Goal: Task Accomplishment & Management: Use online tool/utility

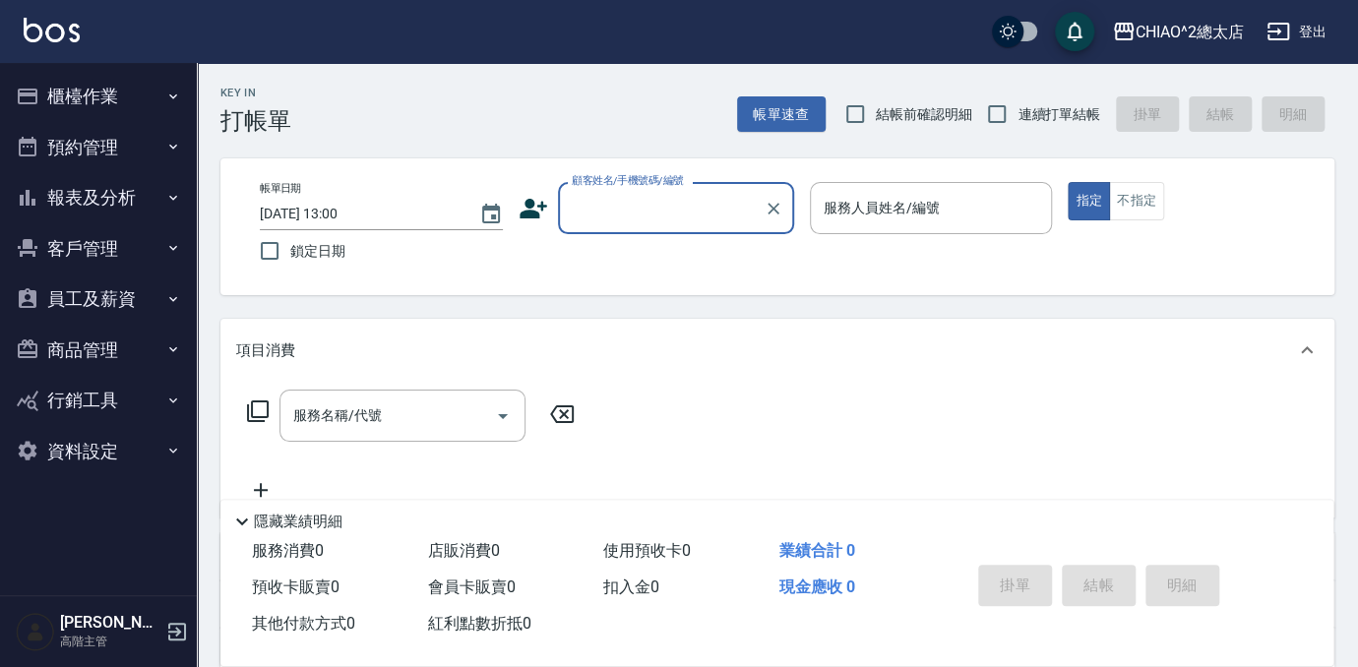
click at [625, 202] on input "顧客姓名/手機號碼/編號" at bounding box center [661, 208] width 189 height 34
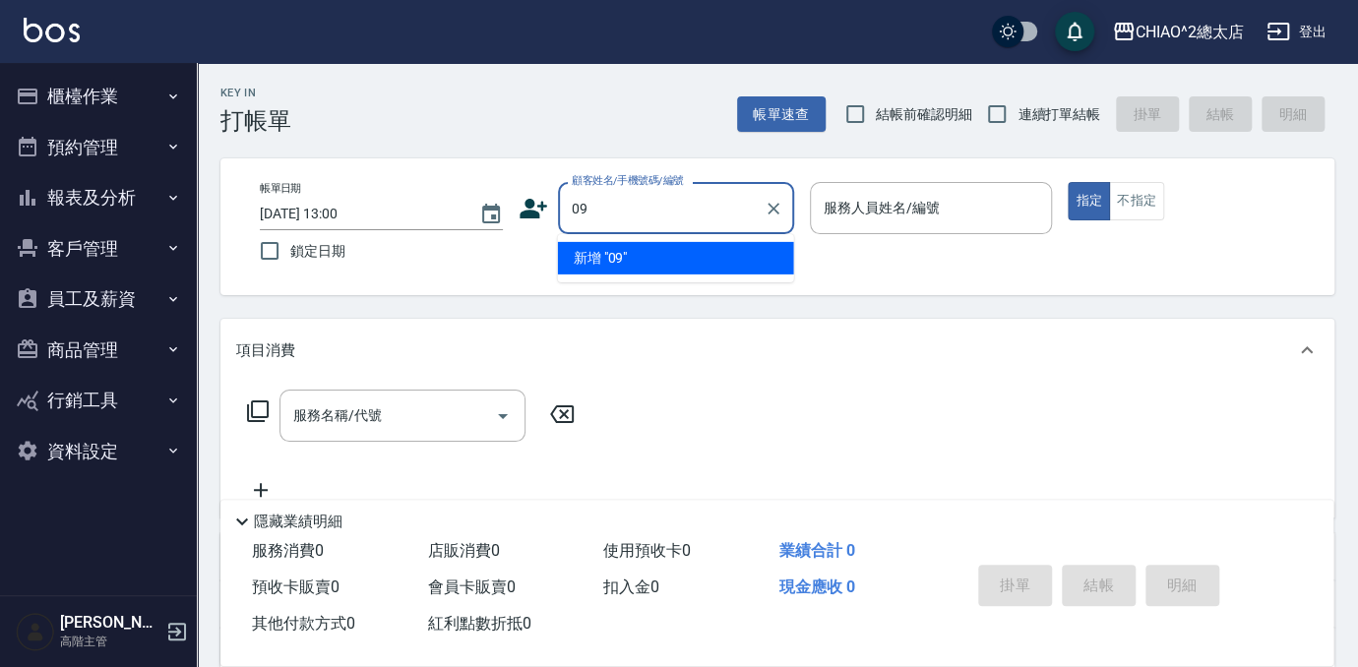
type input "0"
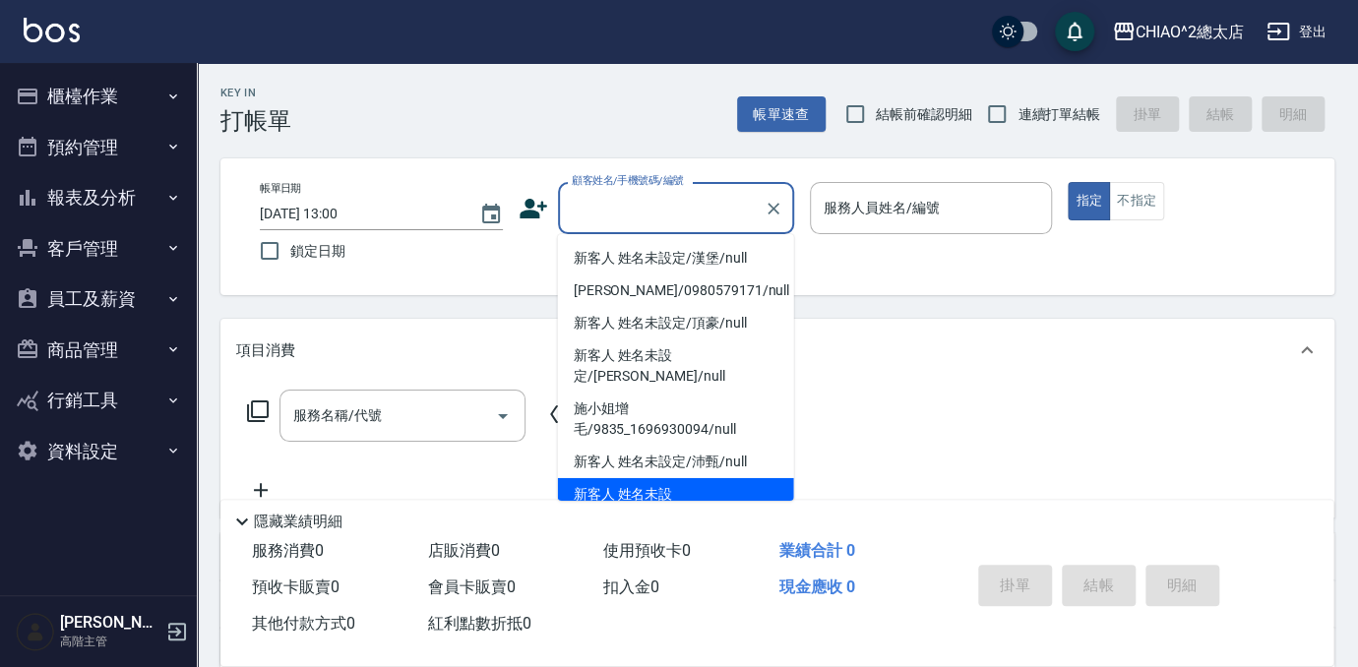
click at [611, 111] on div "Key In 打帳單 帳單速查 結帳前確認明細 連續打單結帳 掛單 結帳 明細" at bounding box center [765, 99] width 1137 height 72
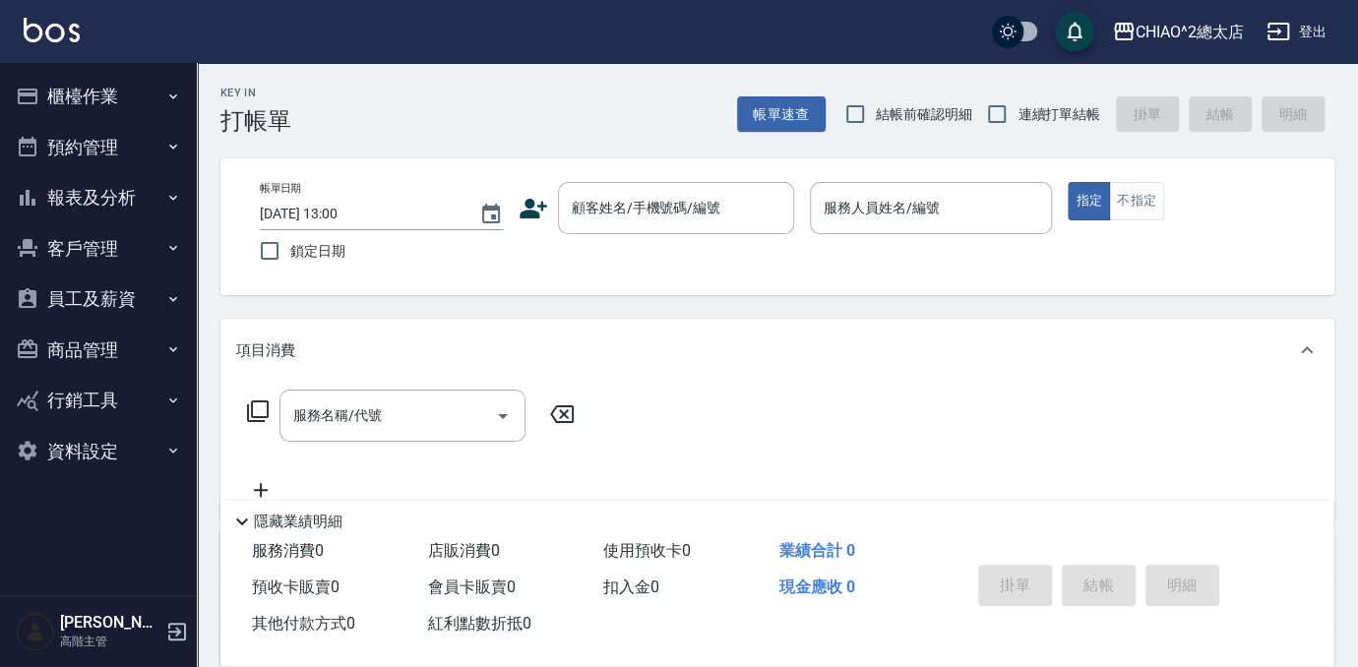
click at [112, 102] on button "櫃檯作業" at bounding box center [98, 96] width 181 height 51
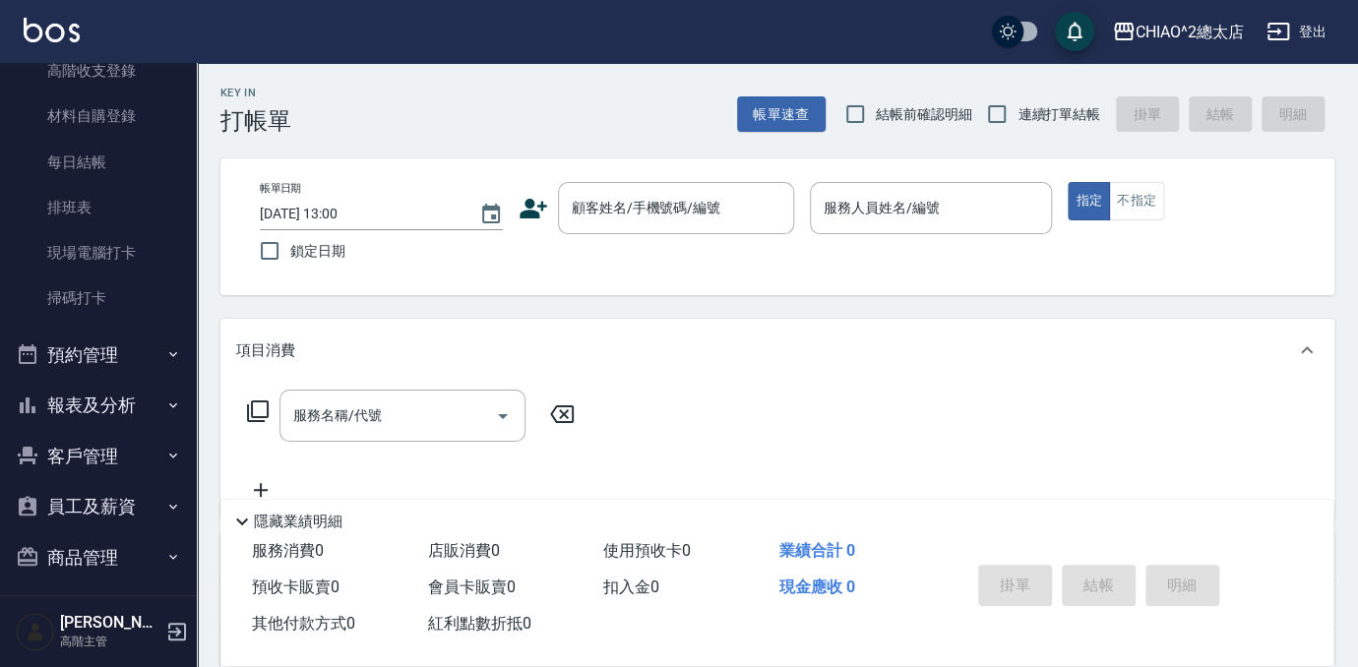
scroll to position [357, 0]
click at [120, 342] on button "預約管理" at bounding box center [98, 352] width 181 height 51
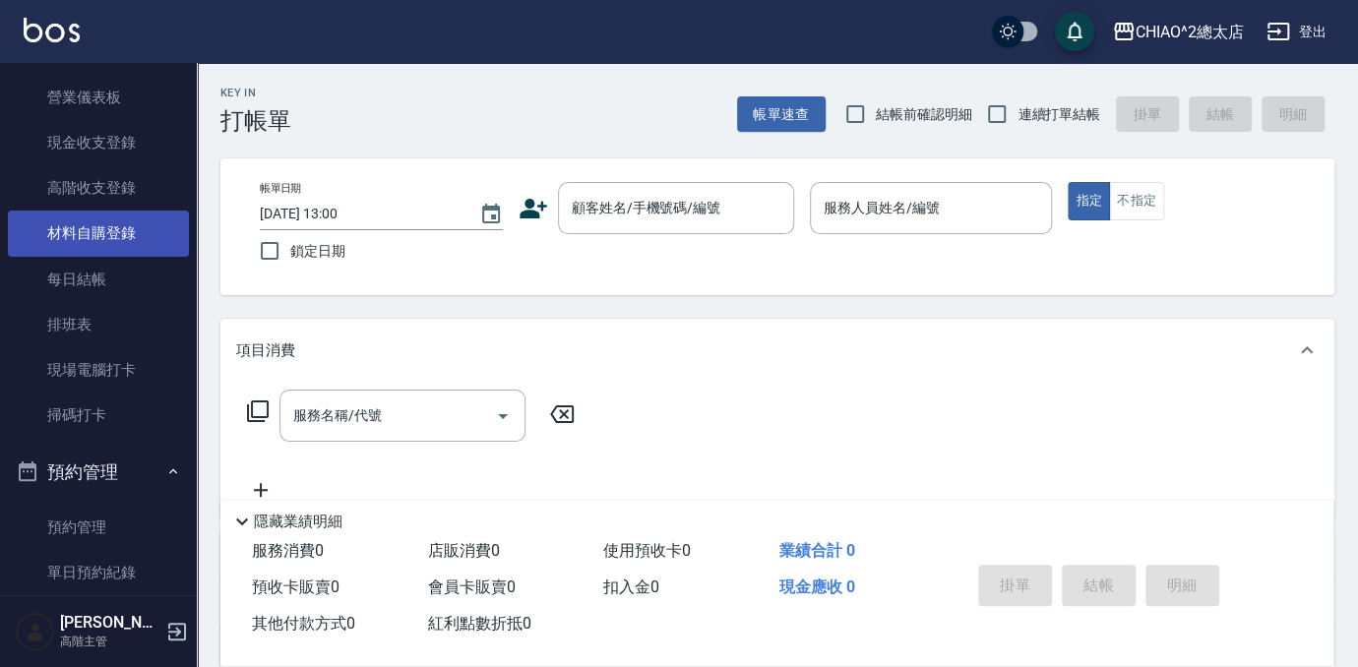
scroll to position [89, 0]
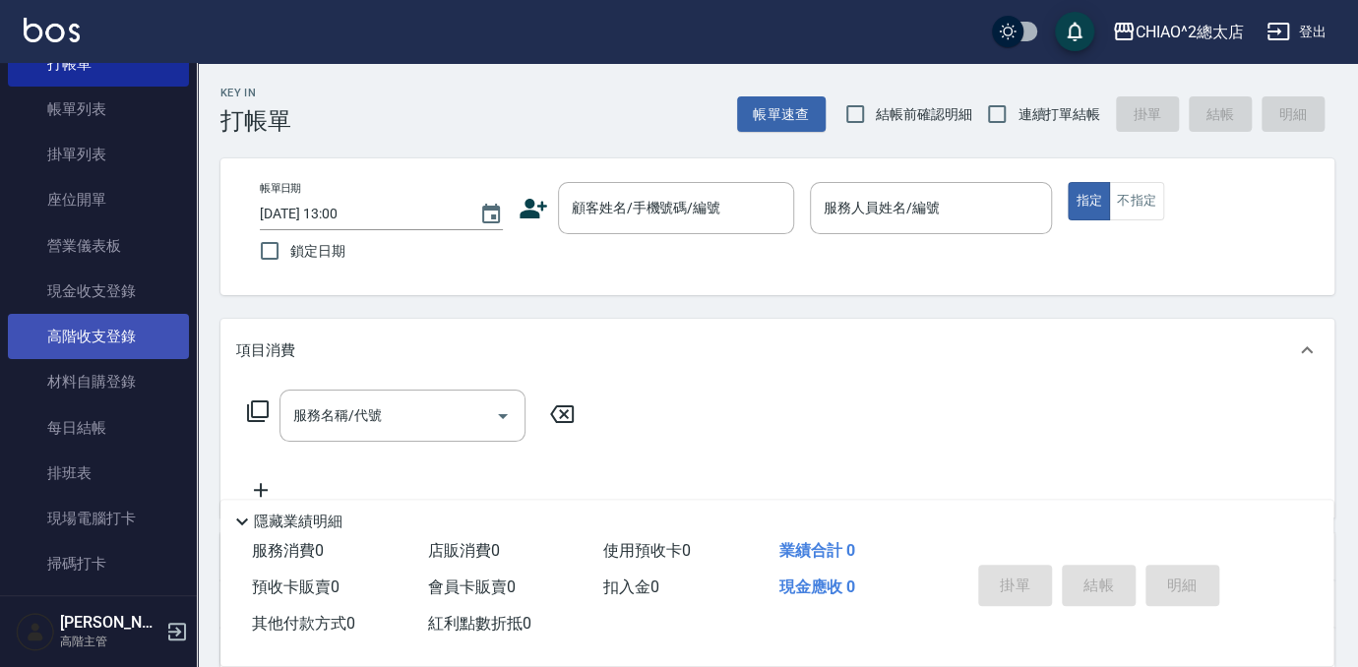
click at [123, 346] on link "高階收支登錄" at bounding box center [98, 336] width 181 height 45
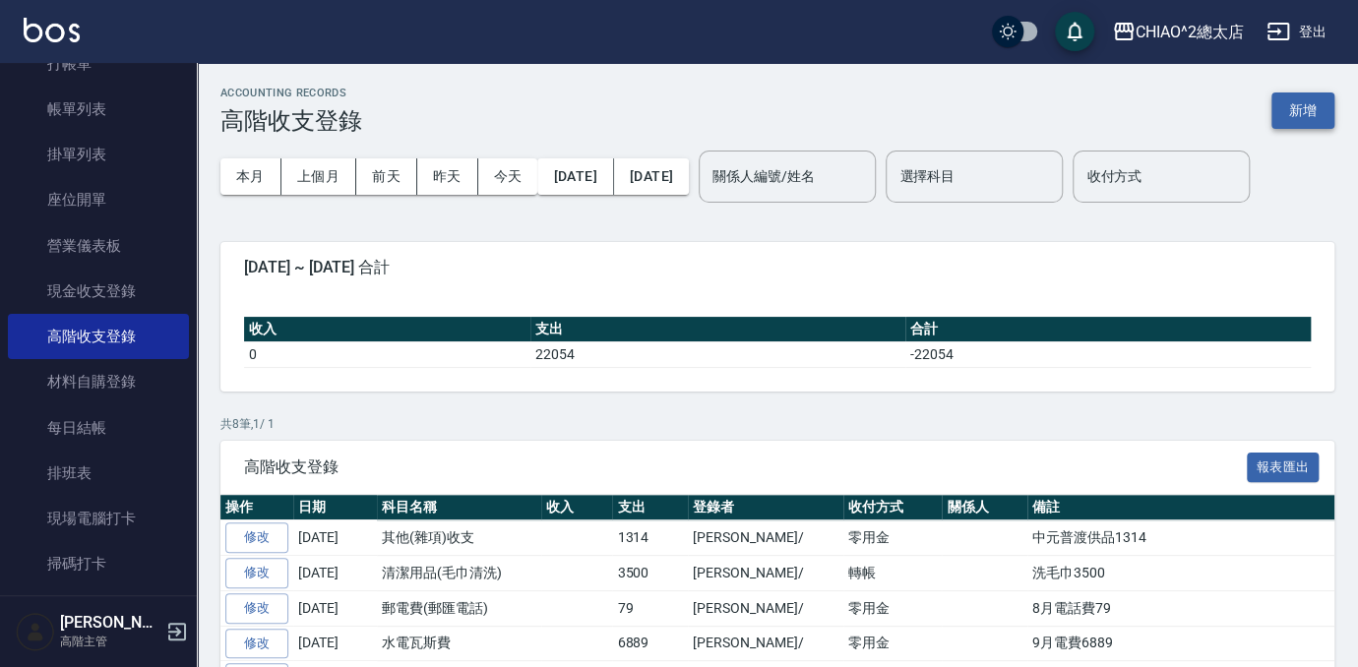
click at [1305, 117] on button "新增" at bounding box center [1302, 110] width 63 height 36
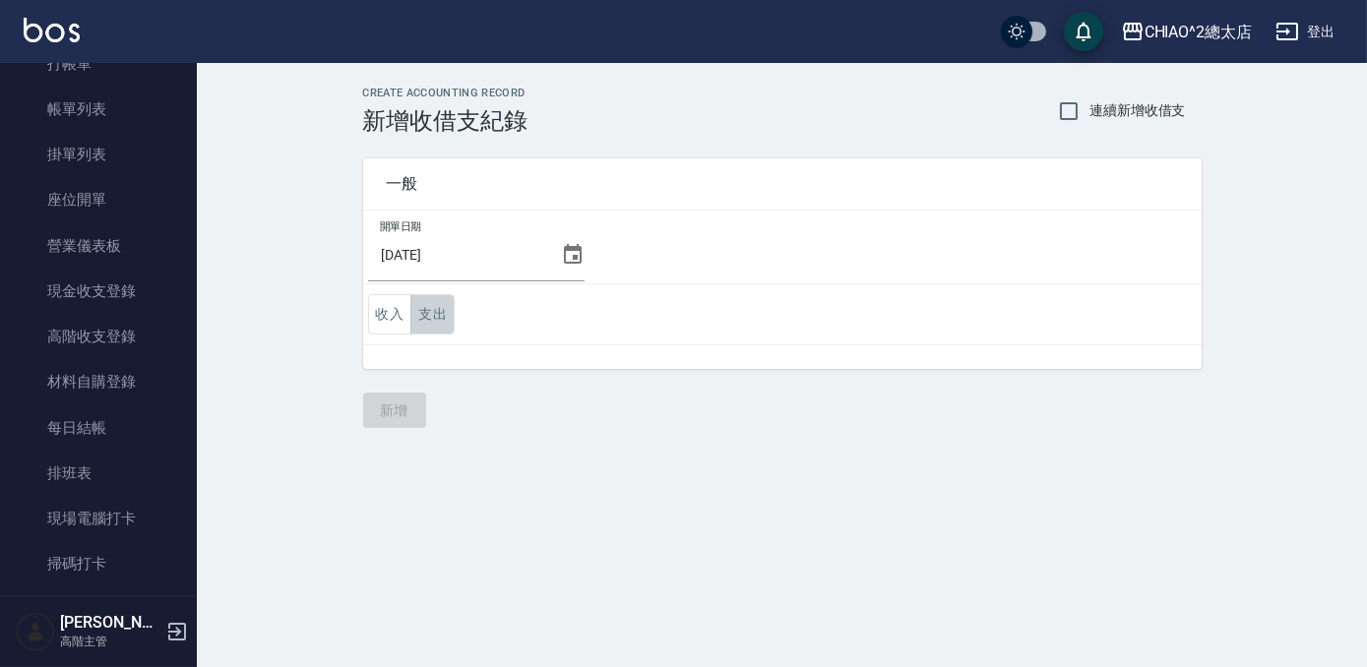
drag, startPoint x: 434, startPoint y: 312, endPoint x: 457, endPoint y: 328, distance: 27.6
click at [435, 312] on button "支出" at bounding box center [432, 314] width 44 height 40
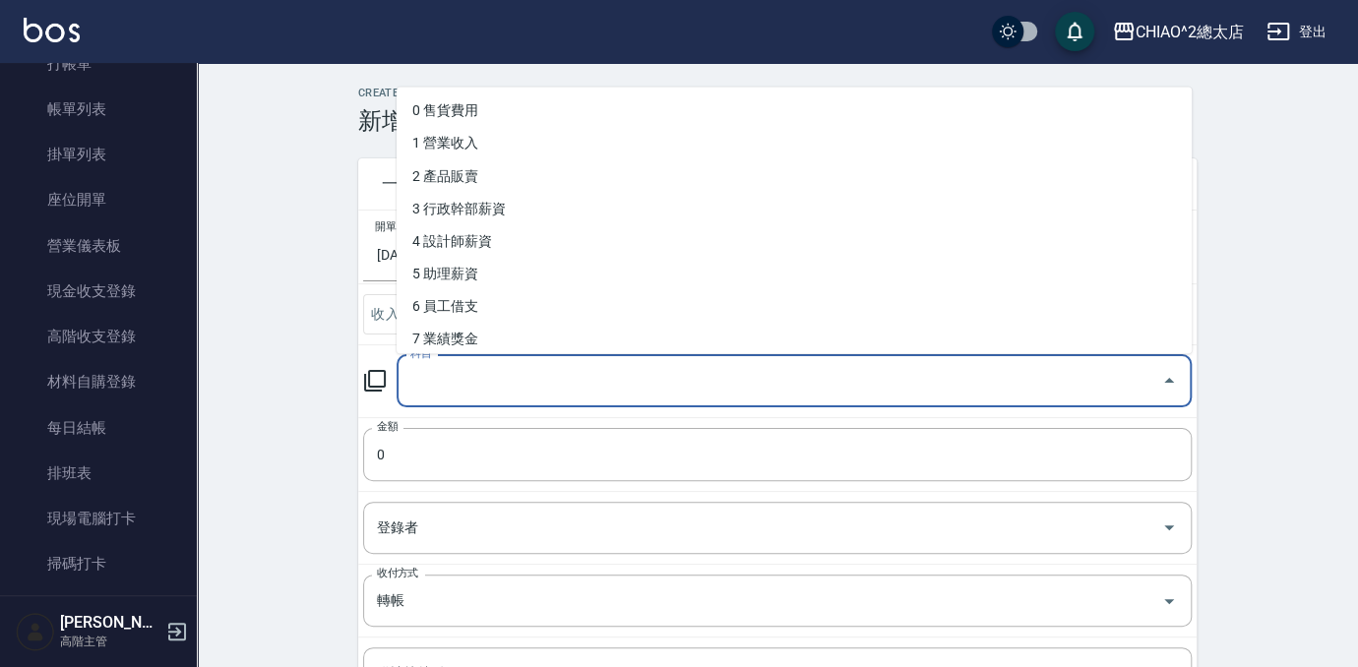
click at [624, 379] on input "科目" at bounding box center [779, 381] width 748 height 34
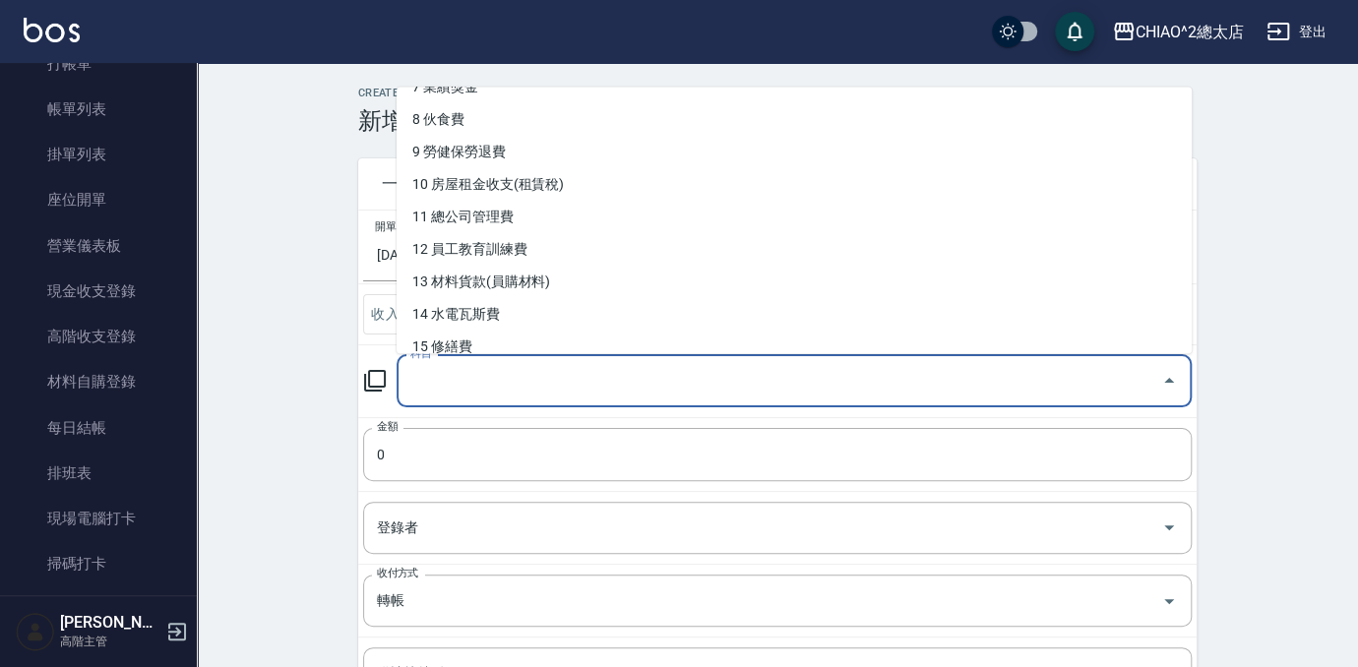
scroll to position [268, 0]
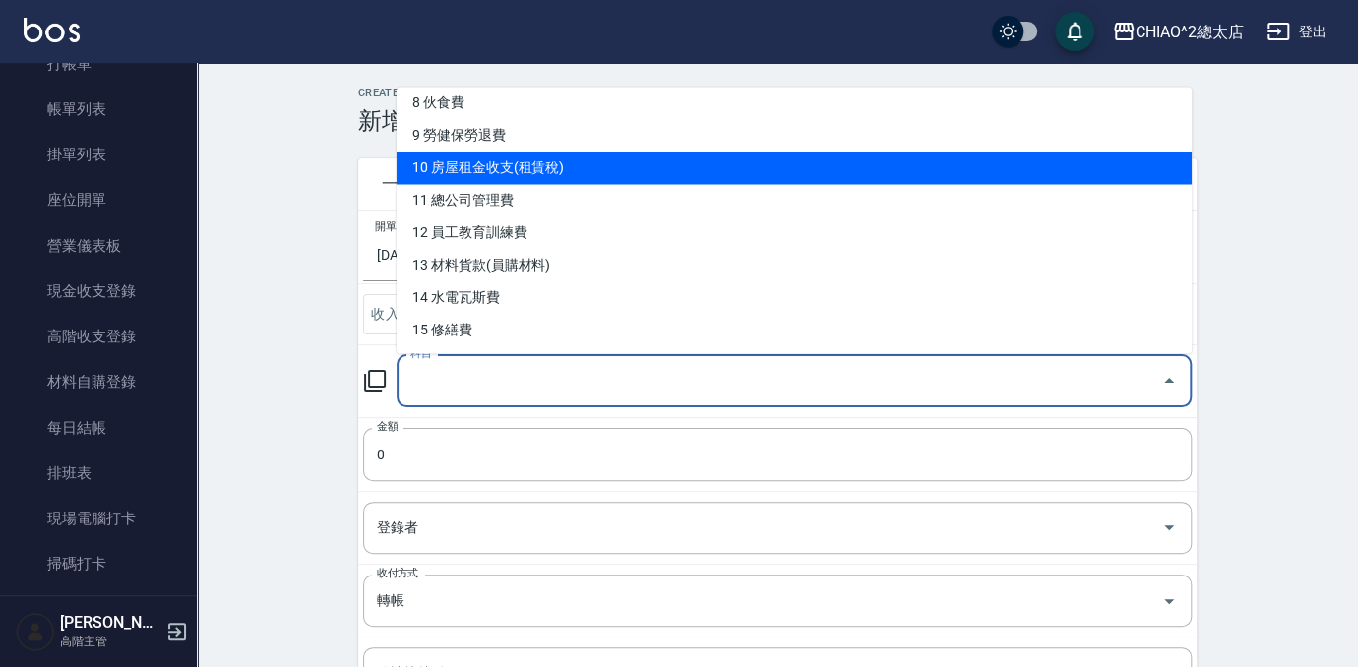
click at [702, 178] on li "10 房屋租金收支(租賃稅)" at bounding box center [793, 168] width 795 height 32
type input "10 房屋租金收支(租賃稅)"
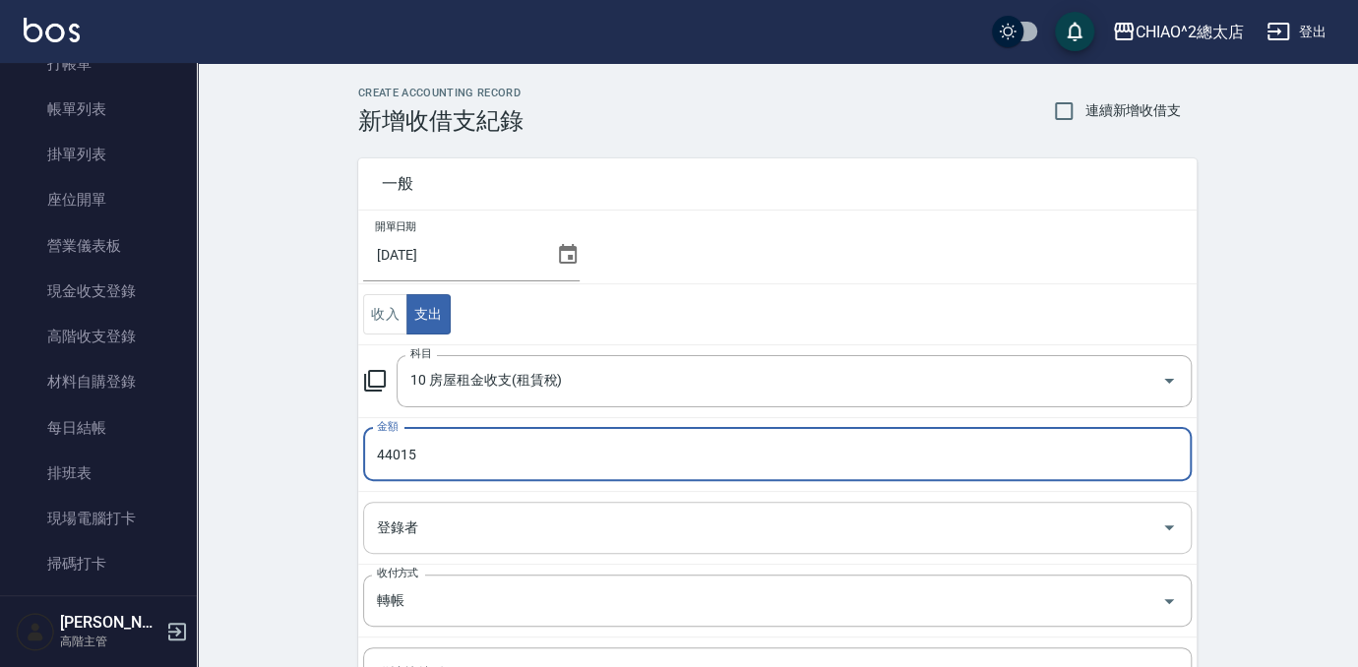
type input "44015"
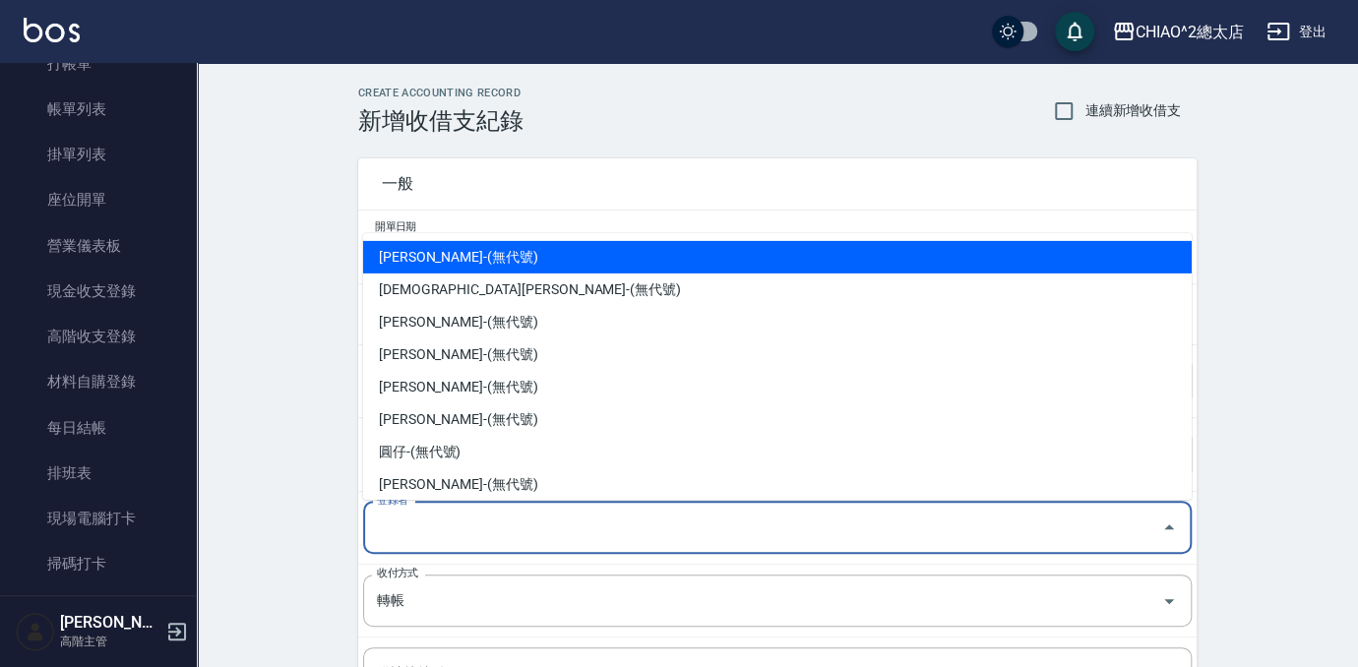
click at [464, 536] on input "登錄者" at bounding box center [762, 528] width 781 height 34
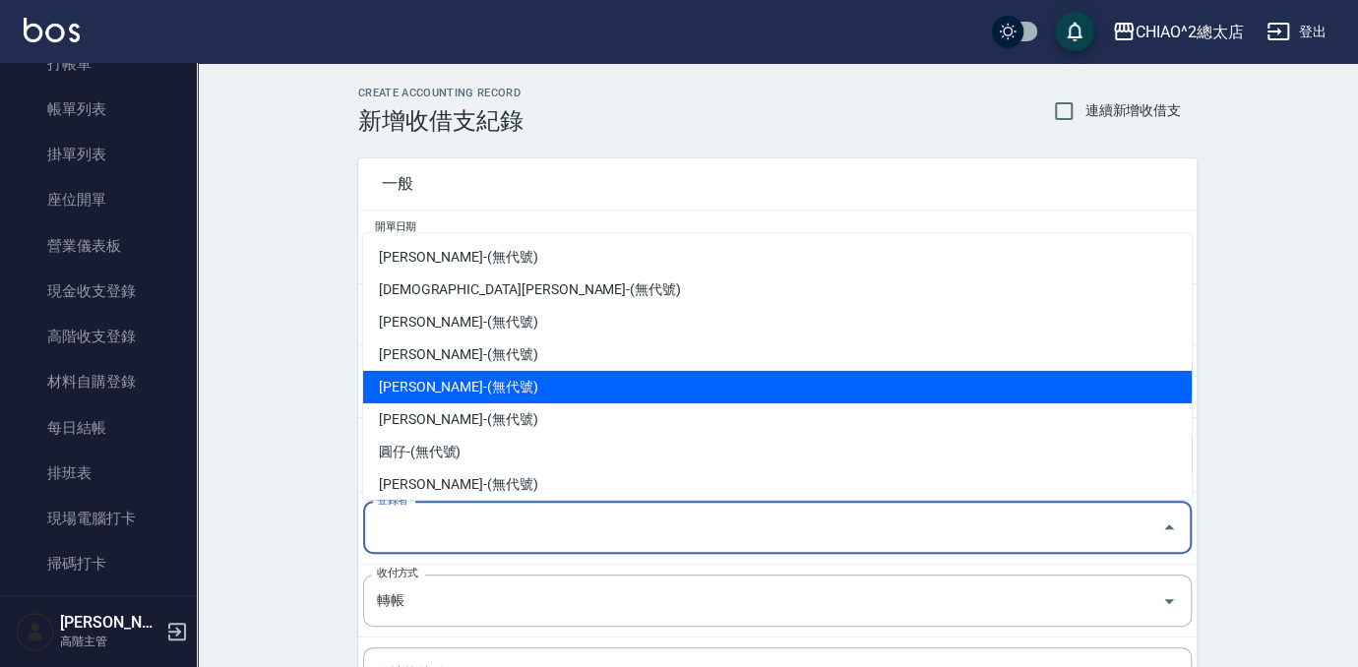
click at [729, 399] on li "[PERSON_NAME]-(無代號)" at bounding box center [777, 387] width 828 height 32
type input "[PERSON_NAME]-(無代號)"
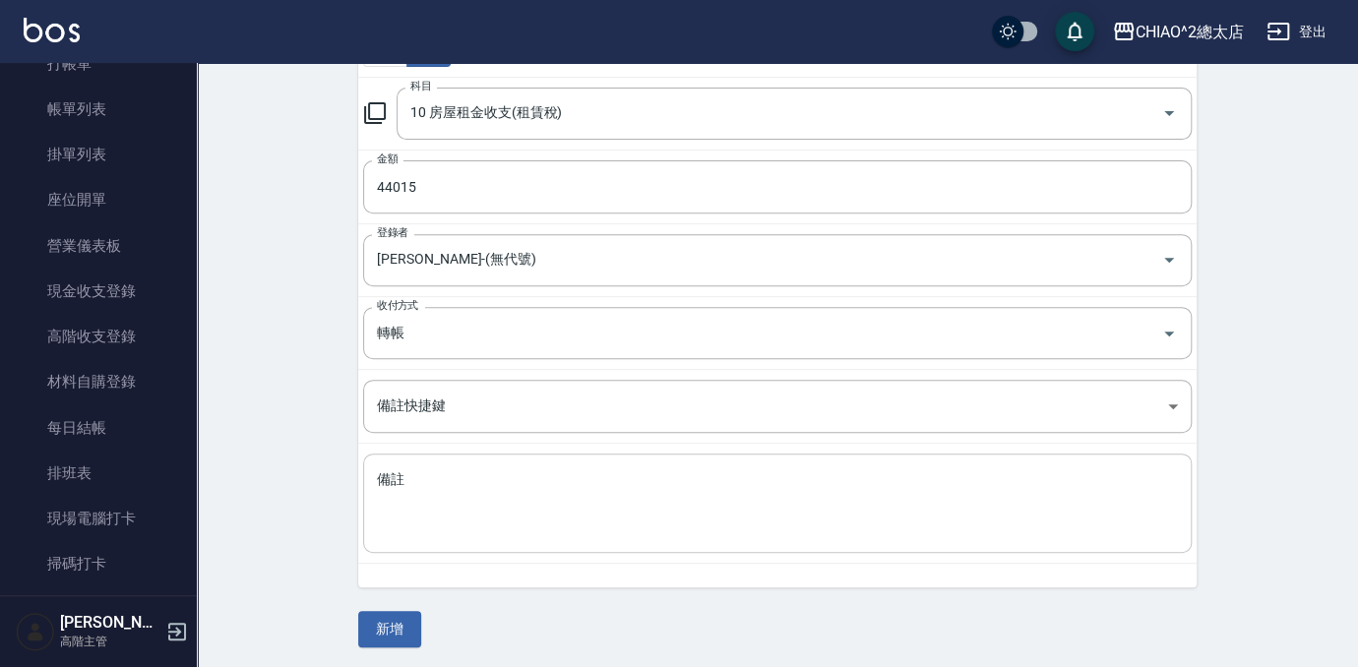
click at [657, 480] on textarea "備註" at bounding box center [777, 503] width 801 height 67
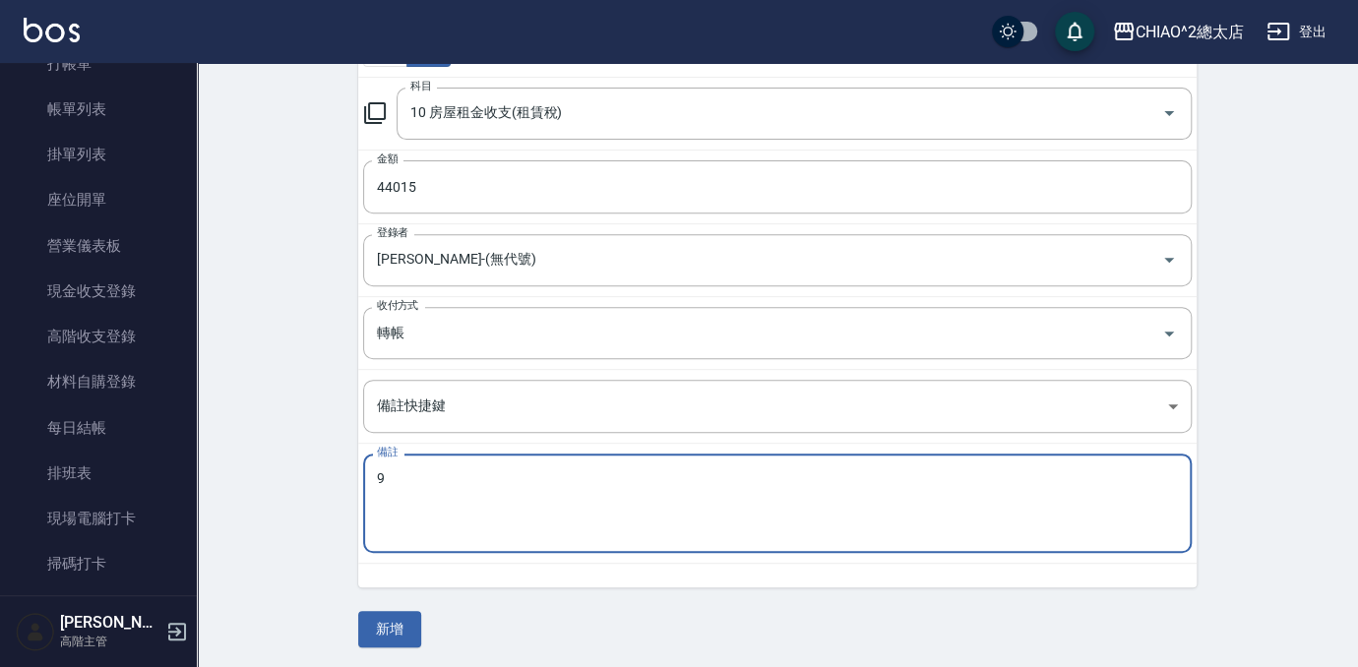
click at [968, 495] on textarea "9" at bounding box center [777, 503] width 801 height 67
type textarea "9月房租44000+15手續費=44015"
click at [417, 629] on button "新增" at bounding box center [389, 629] width 63 height 36
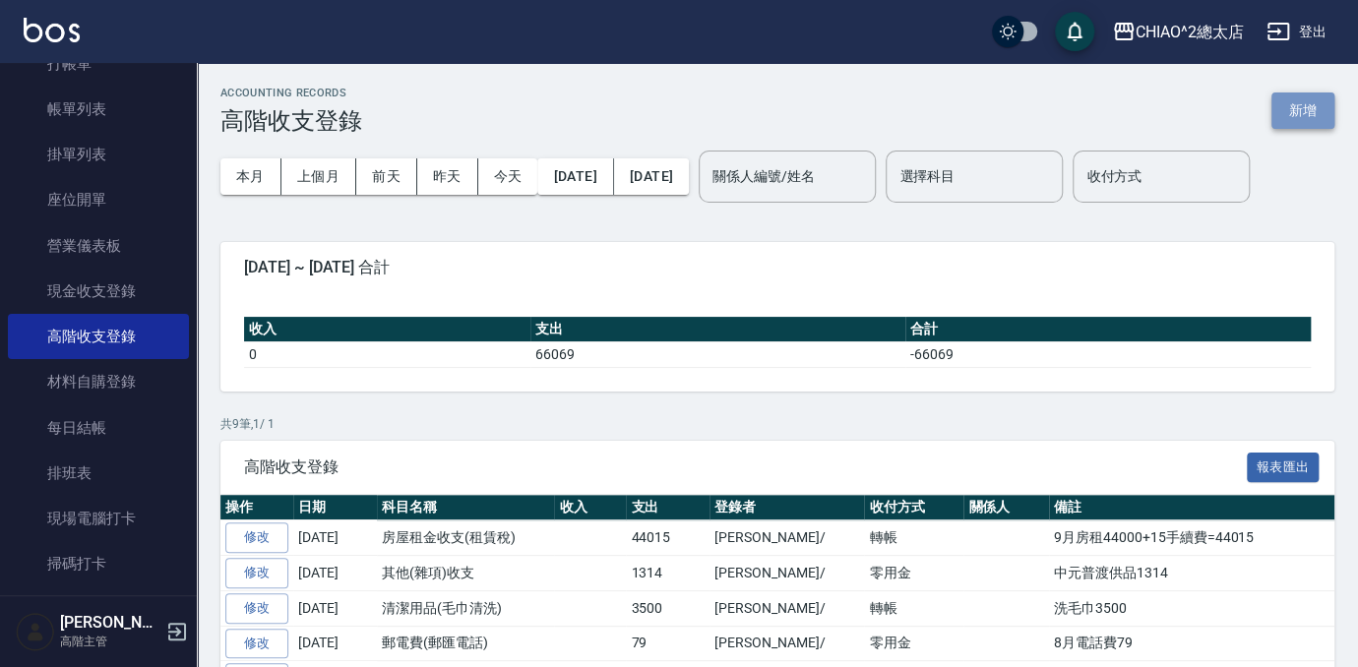
click at [1319, 105] on button "新增" at bounding box center [1302, 110] width 63 height 36
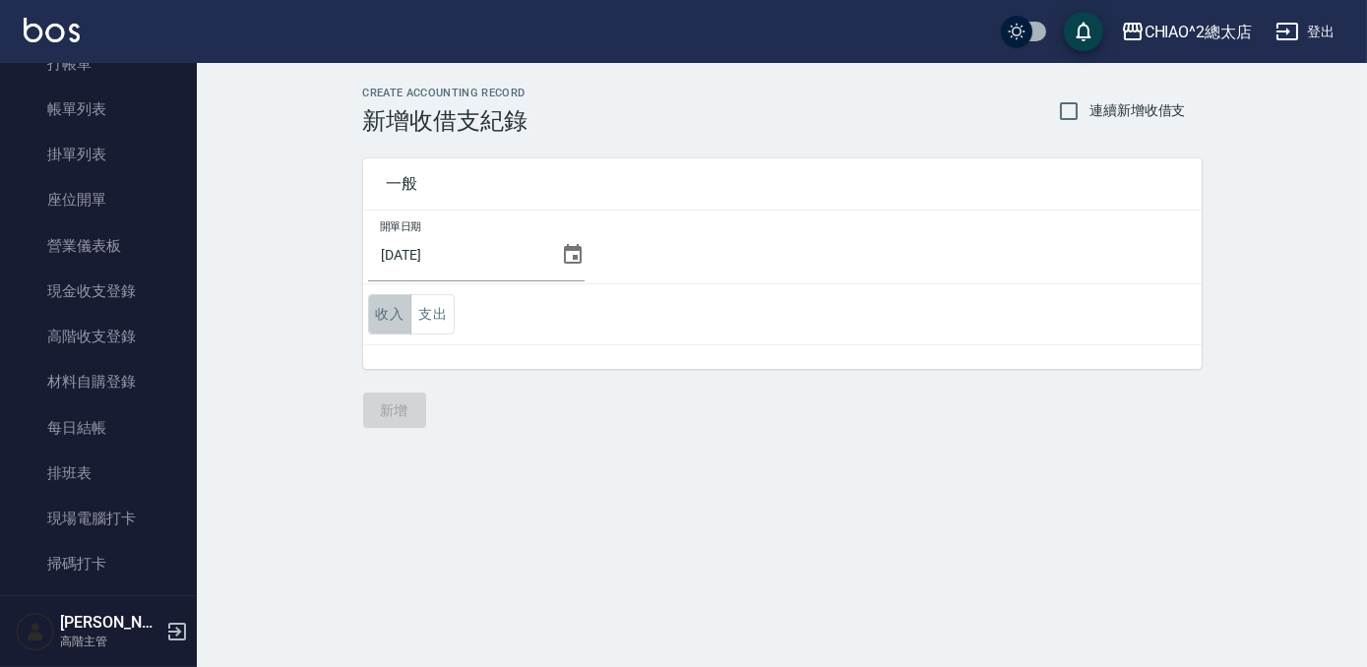
click at [384, 311] on button "收入" at bounding box center [390, 314] width 44 height 40
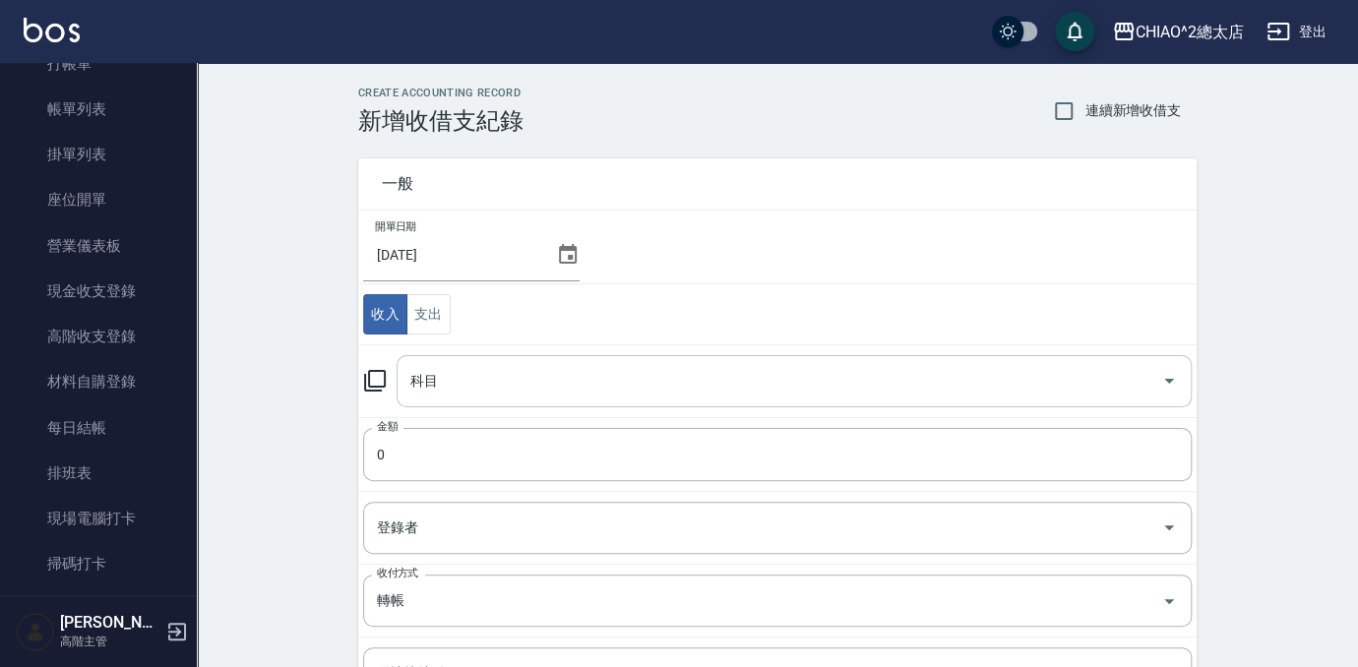
click at [542, 368] on input "科目" at bounding box center [779, 381] width 748 height 34
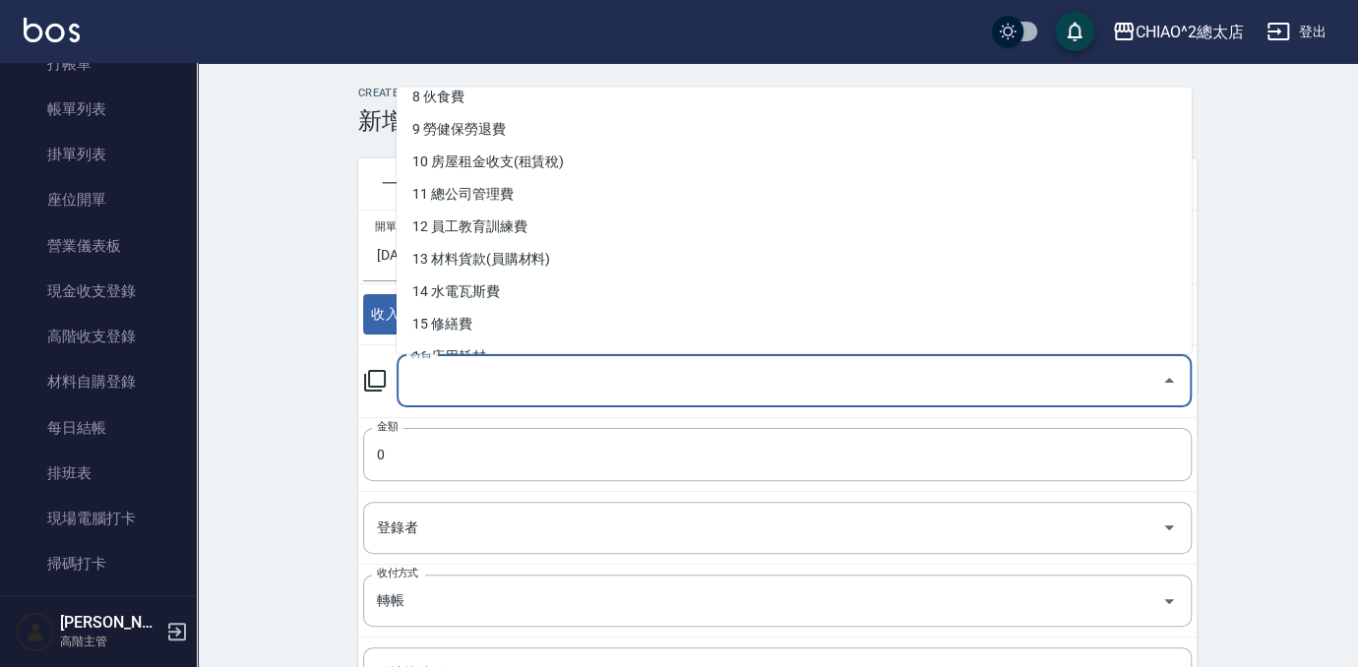
scroll to position [178, 0]
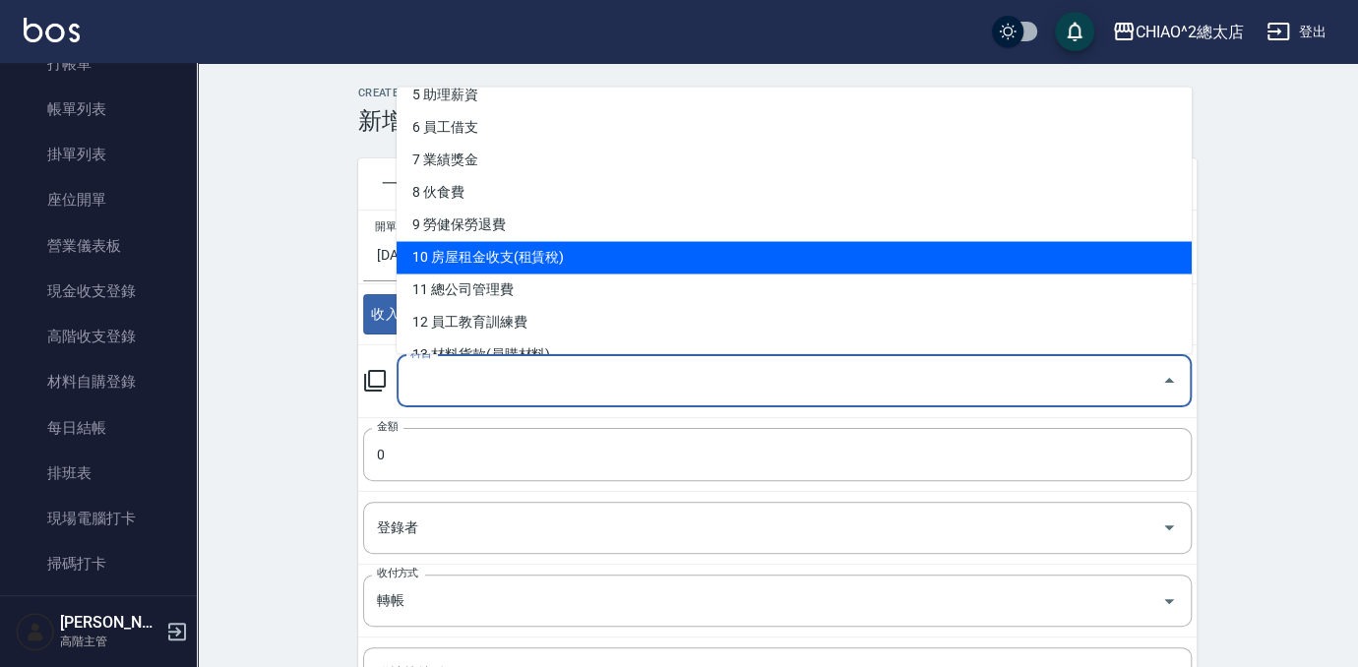
click at [624, 258] on li "10 房屋租金收支(租賃稅)" at bounding box center [793, 257] width 795 height 32
type input "10 房屋租金收支(租賃稅)"
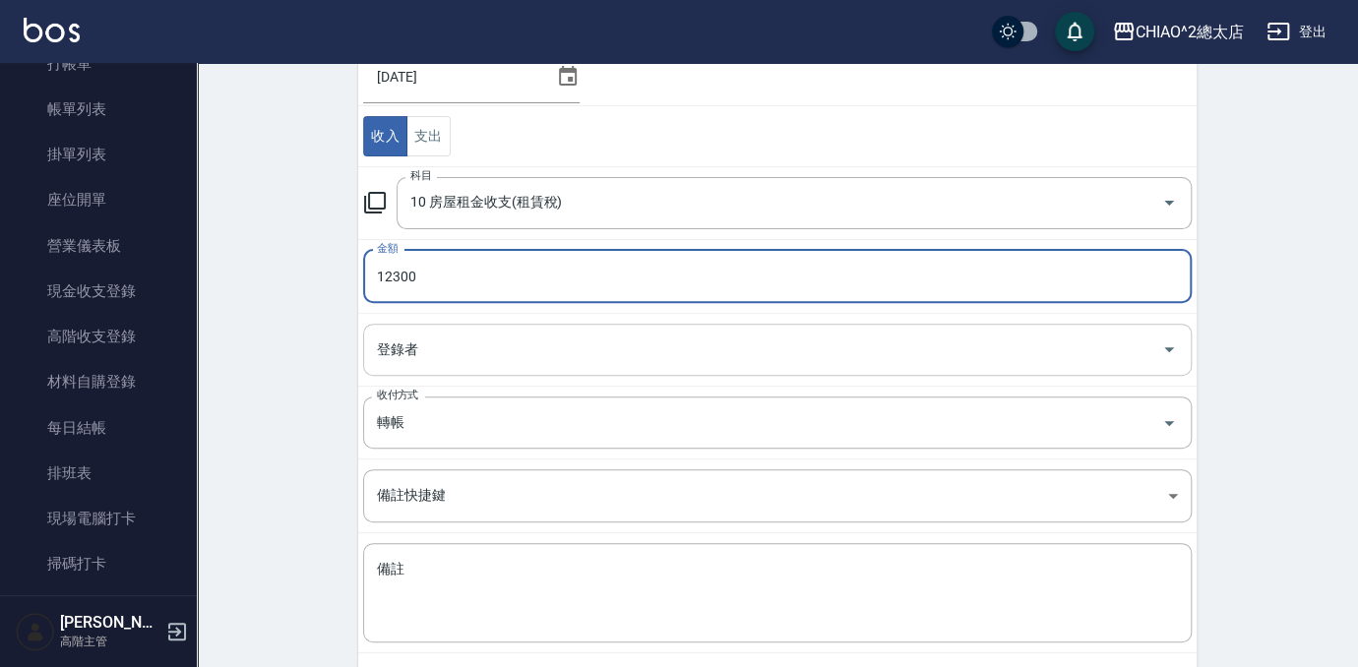
type input "12300"
click at [489, 363] on input "登錄者" at bounding box center [762, 350] width 781 height 34
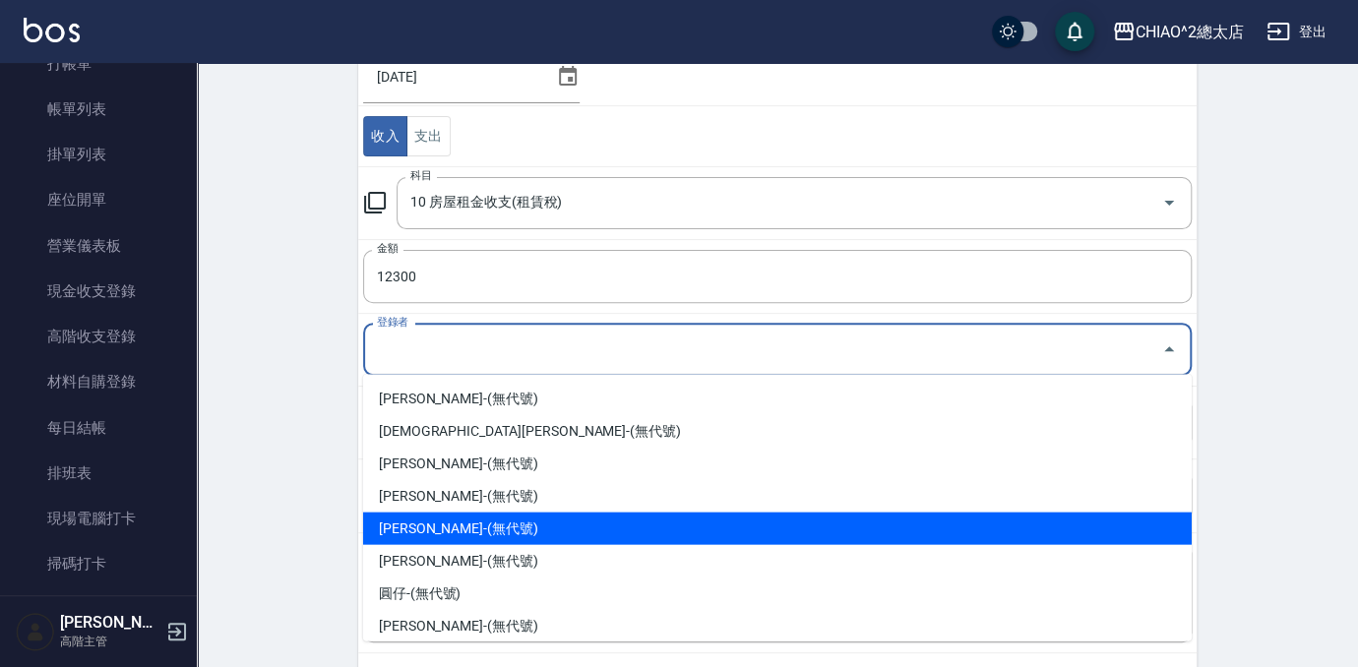
click at [514, 525] on li "[PERSON_NAME]-(無代號)" at bounding box center [777, 528] width 828 height 32
type input "[PERSON_NAME]-(無代號)"
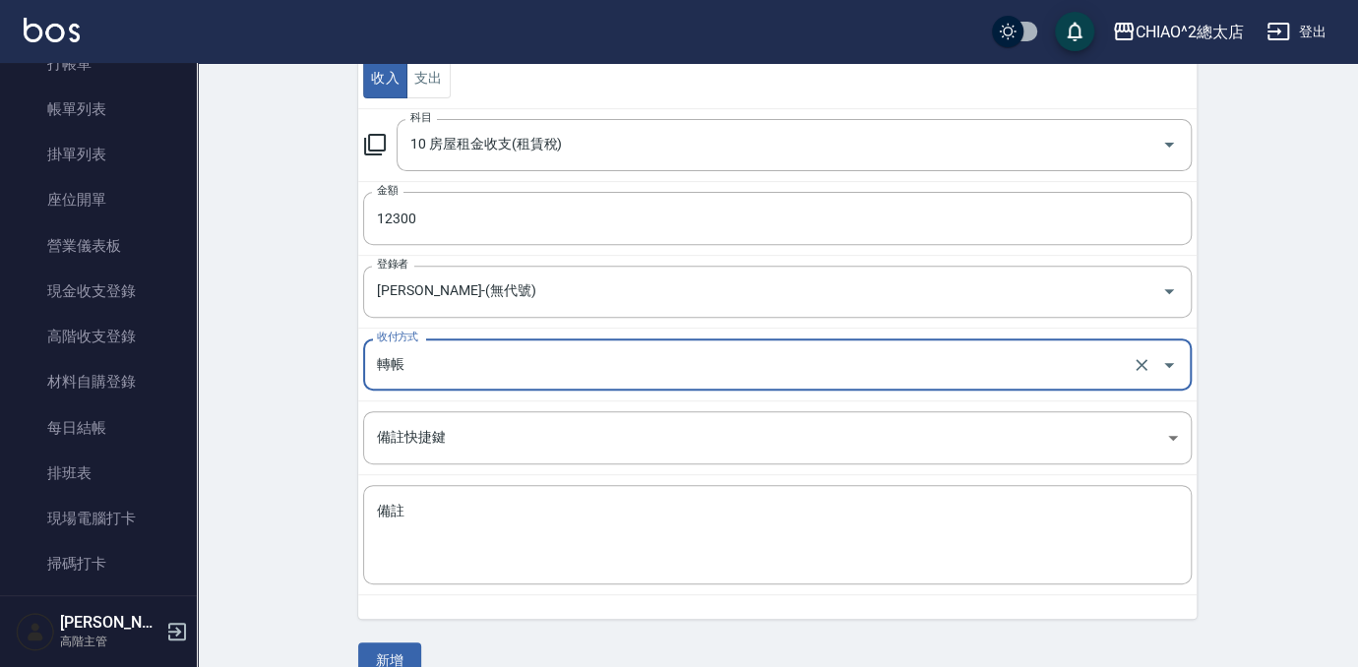
scroll to position [268, 0]
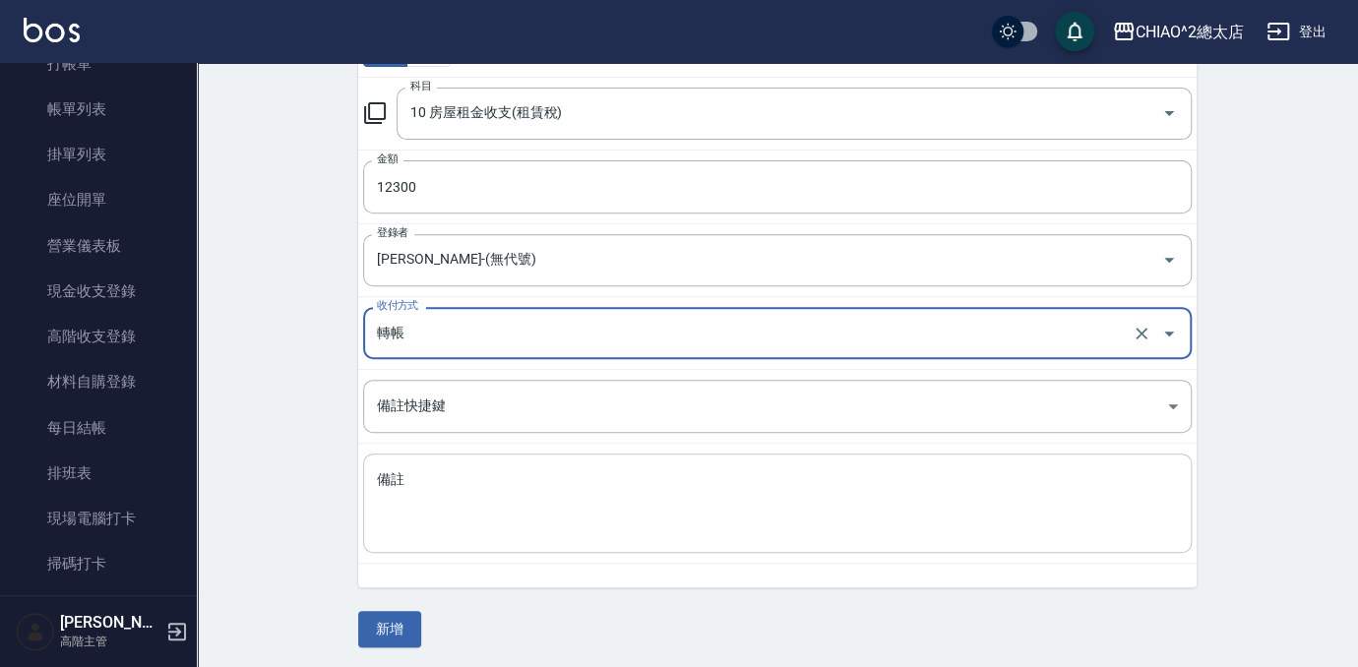
click at [572, 497] on textarea "備註" at bounding box center [777, 503] width 801 height 67
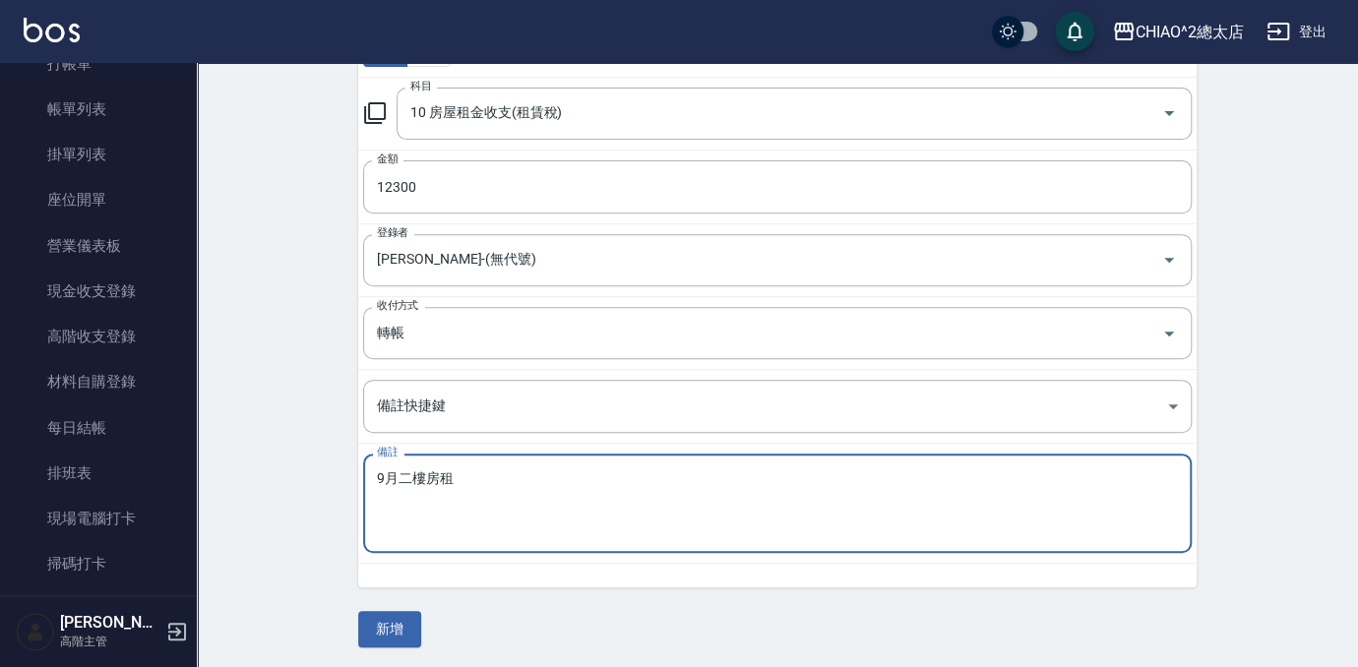
click at [708, 460] on div "9月二樓房租 x 備註" at bounding box center [777, 503] width 828 height 99
click at [622, 485] on textarea "9月二樓房租" at bounding box center [777, 503] width 801 height 67
type textarea "9月二樓房租 12300"
click at [409, 618] on button "新增" at bounding box center [389, 629] width 63 height 36
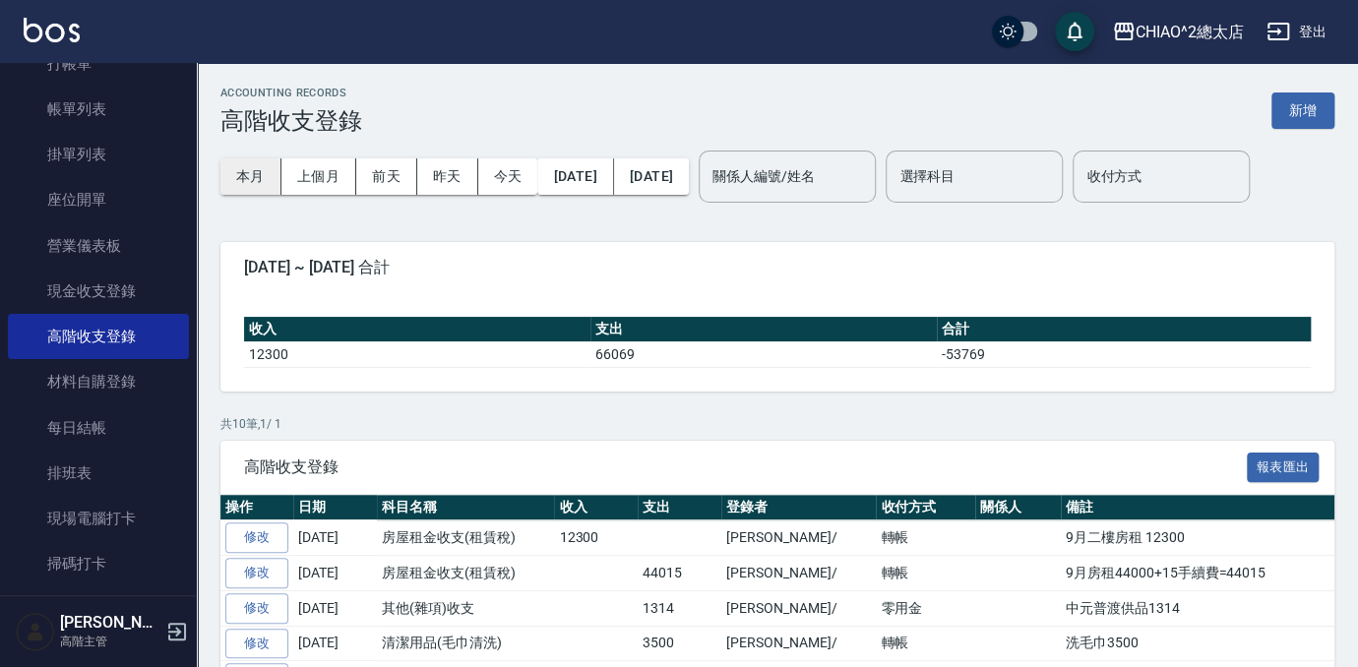
click at [260, 174] on button "本月" at bounding box center [250, 176] width 61 height 36
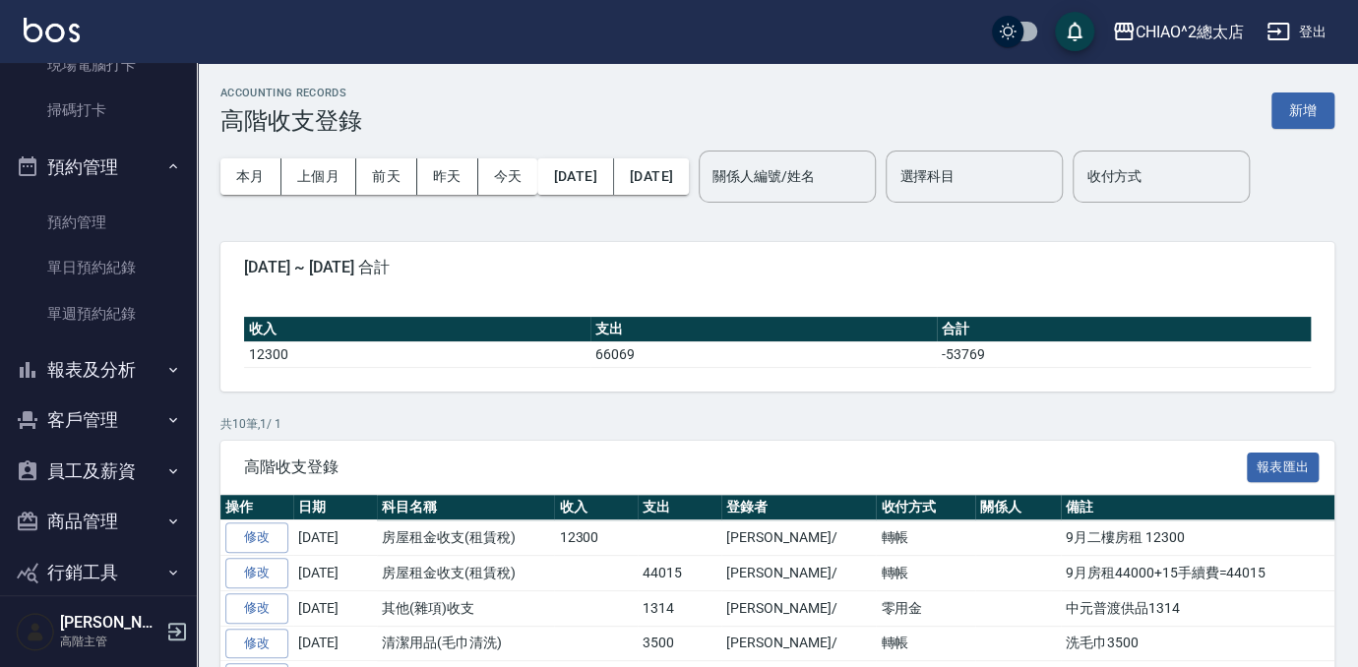
scroll to position [617, 0]
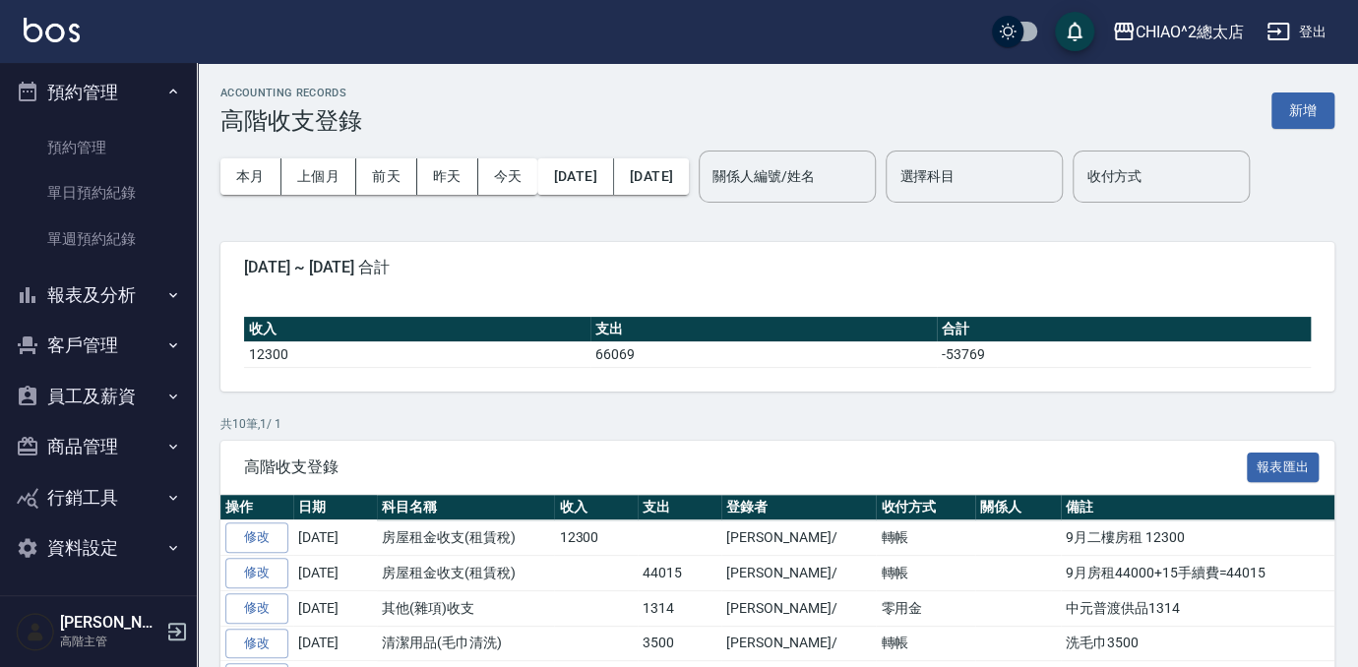
click at [133, 301] on button "報表及分析" at bounding box center [98, 295] width 181 height 51
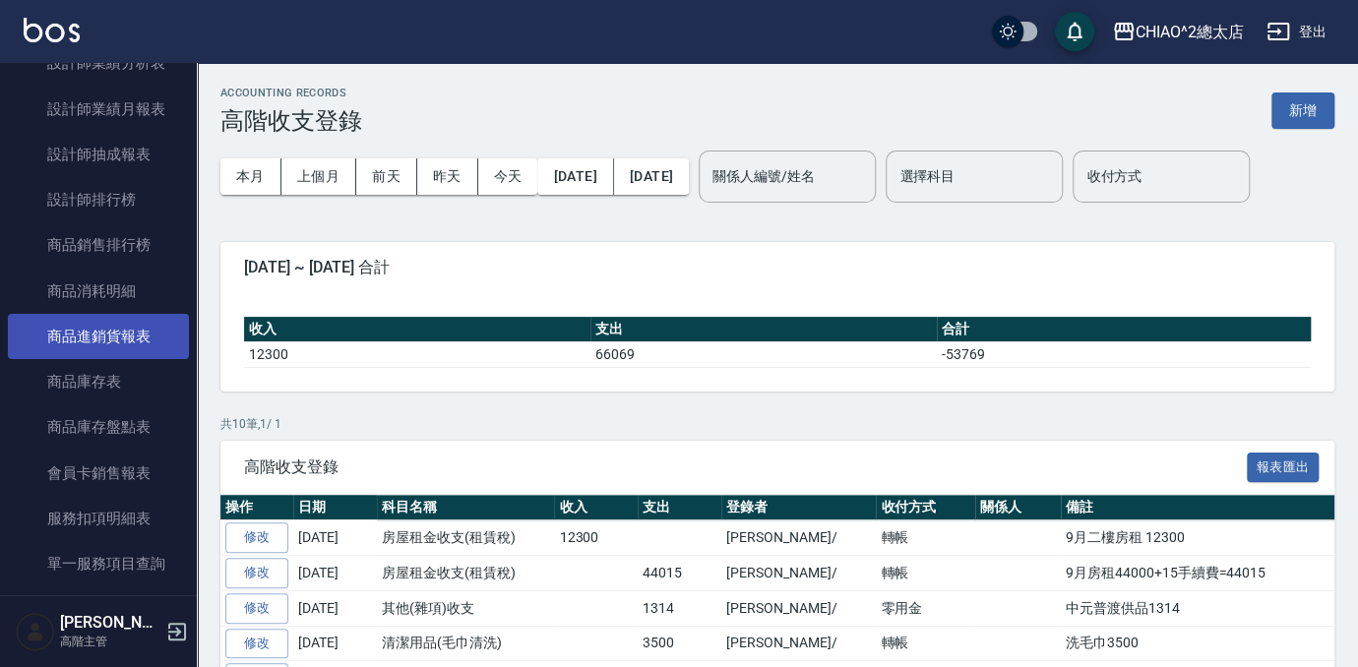
scroll to position [1601, 0]
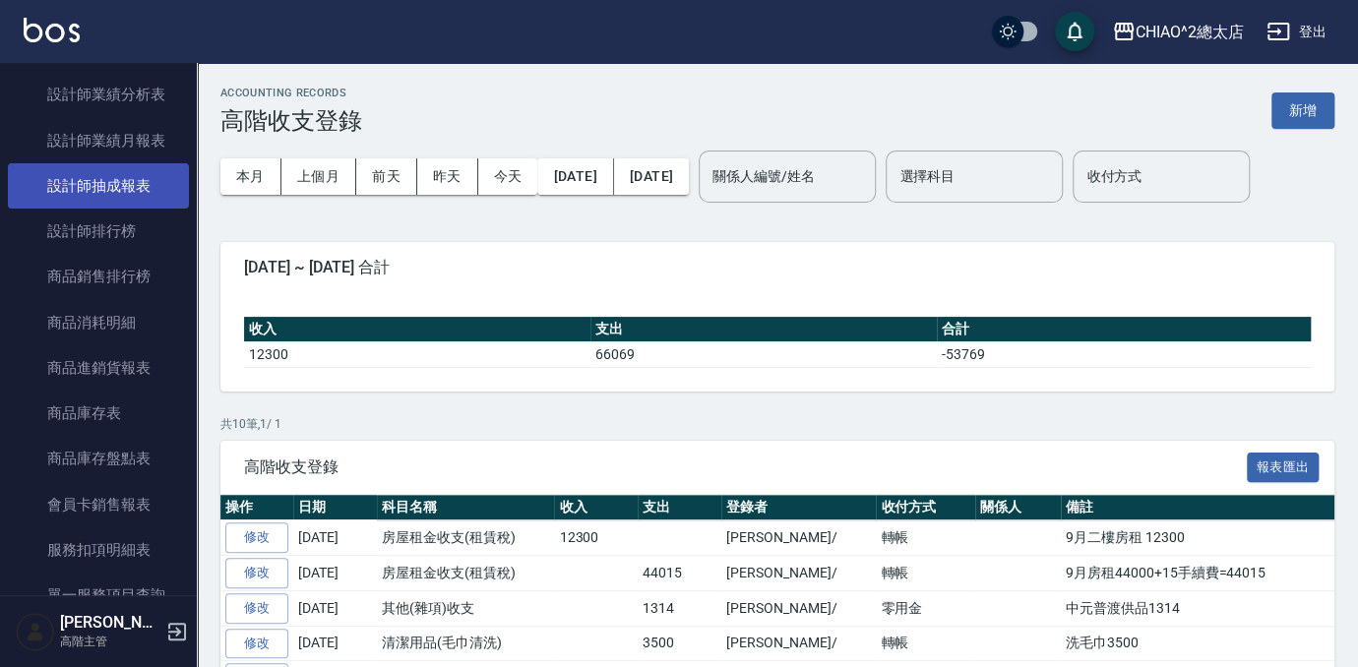
click at [157, 182] on link "設計師抽成報表" at bounding box center [98, 185] width 181 height 45
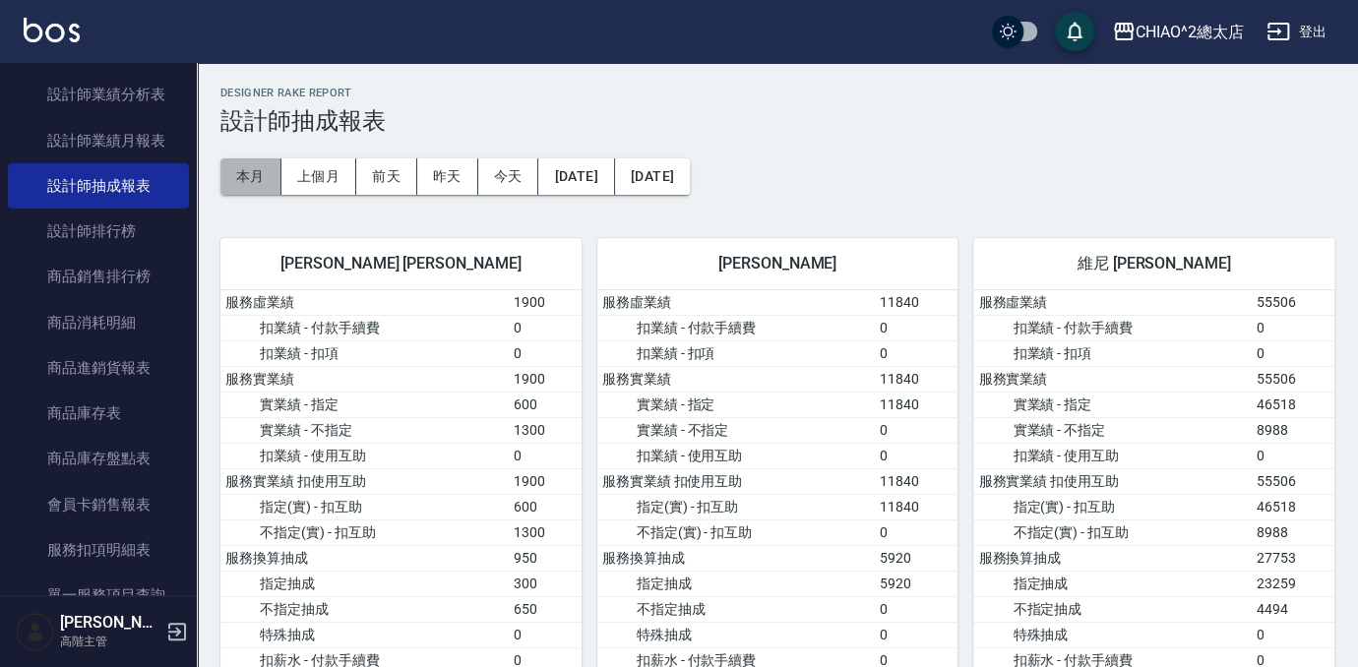
click at [247, 168] on button "本月" at bounding box center [250, 176] width 61 height 36
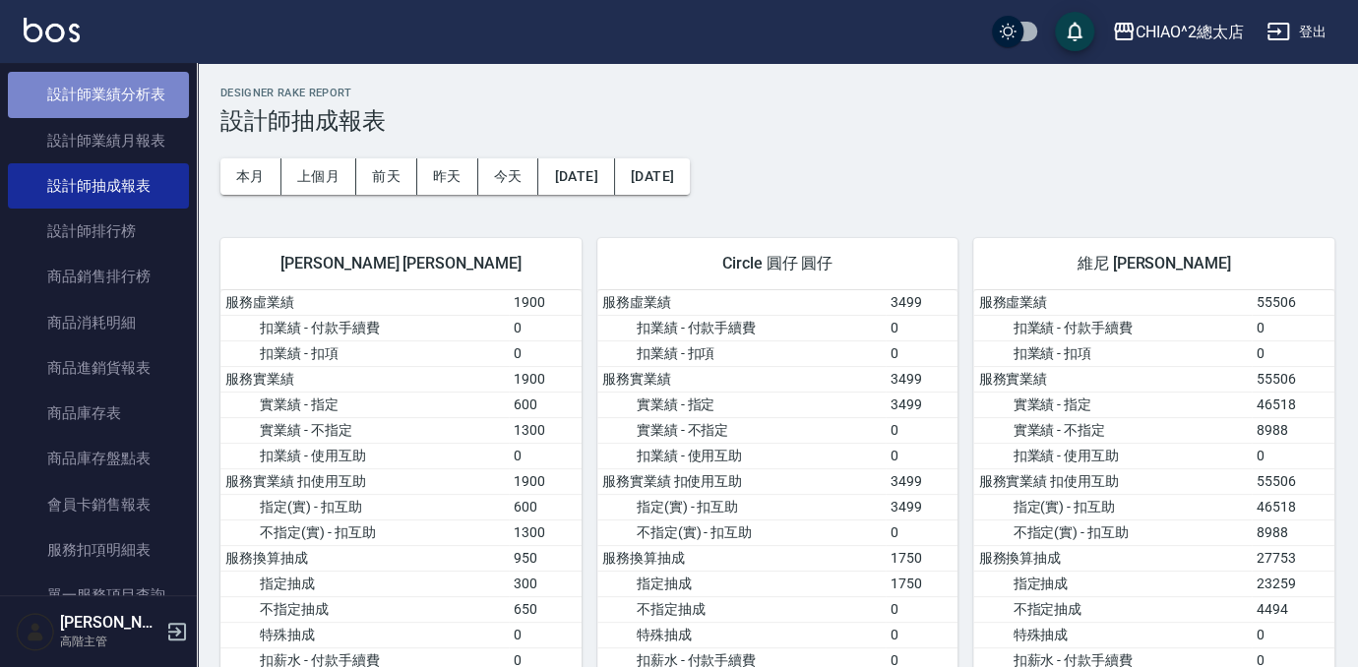
click at [119, 98] on link "設計師業績分析表" at bounding box center [98, 94] width 181 height 45
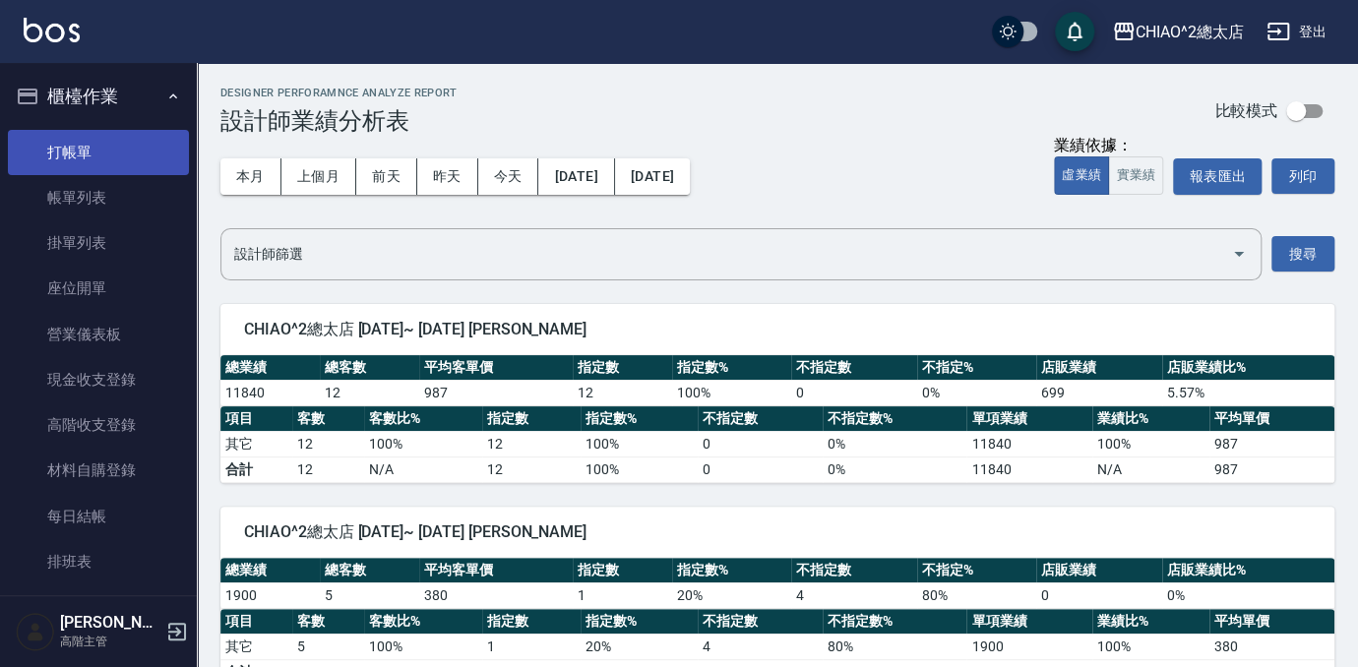
click at [144, 154] on link "打帳單" at bounding box center [98, 152] width 181 height 45
